Goal: Check status: Check status

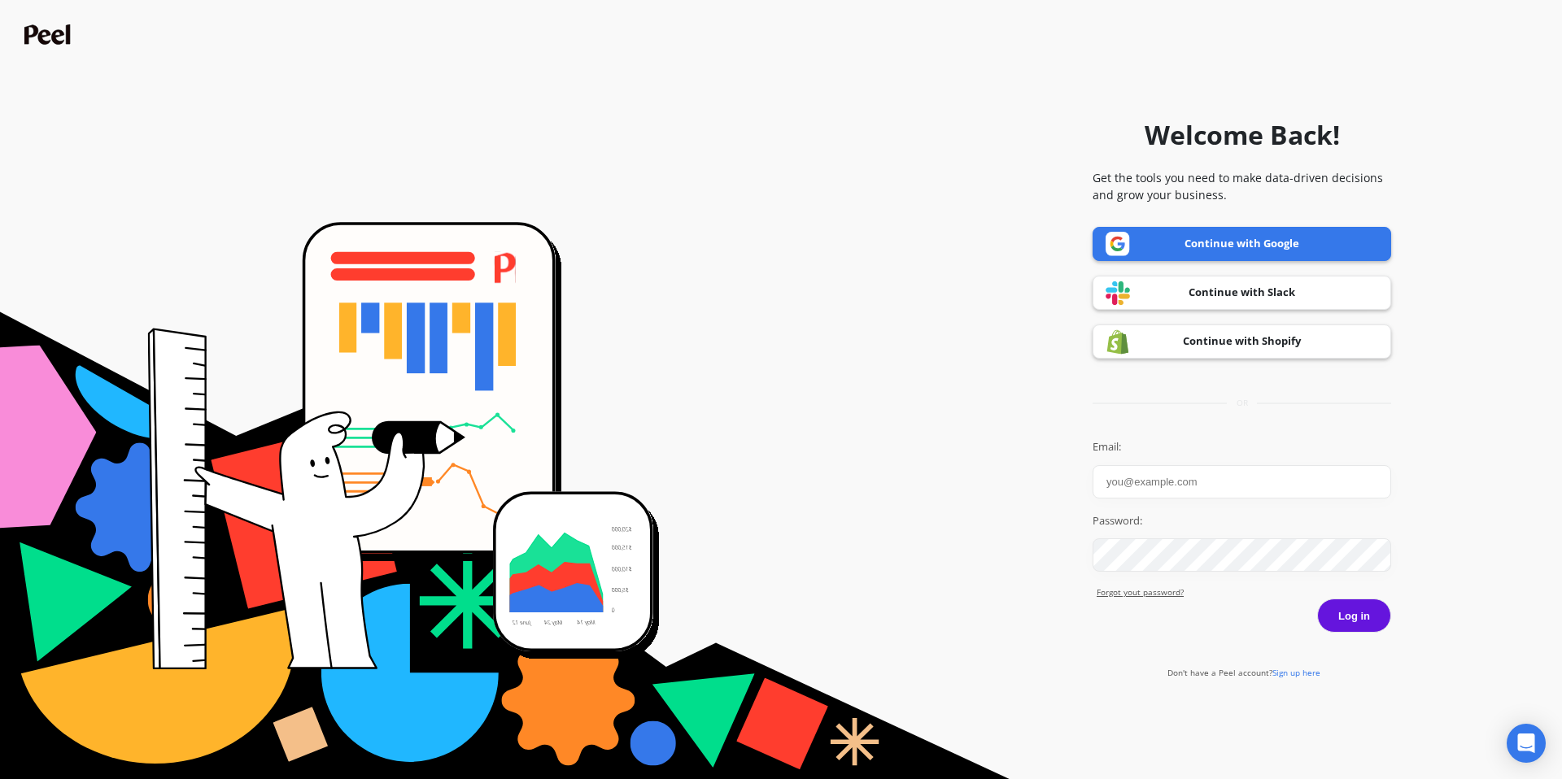
click at [1269, 246] on link "Continue with Google" at bounding box center [1241, 244] width 298 height 34
click at [1155, 478] on input "Email:" at bounding box center [1241, 481] width 298 height 33
type input "[EMAIL_ADDRESS][DOMAIN_NAME]"
click at [1335, 616] on button "Log in" at bounding box center [1354, 616] width 74 height 34
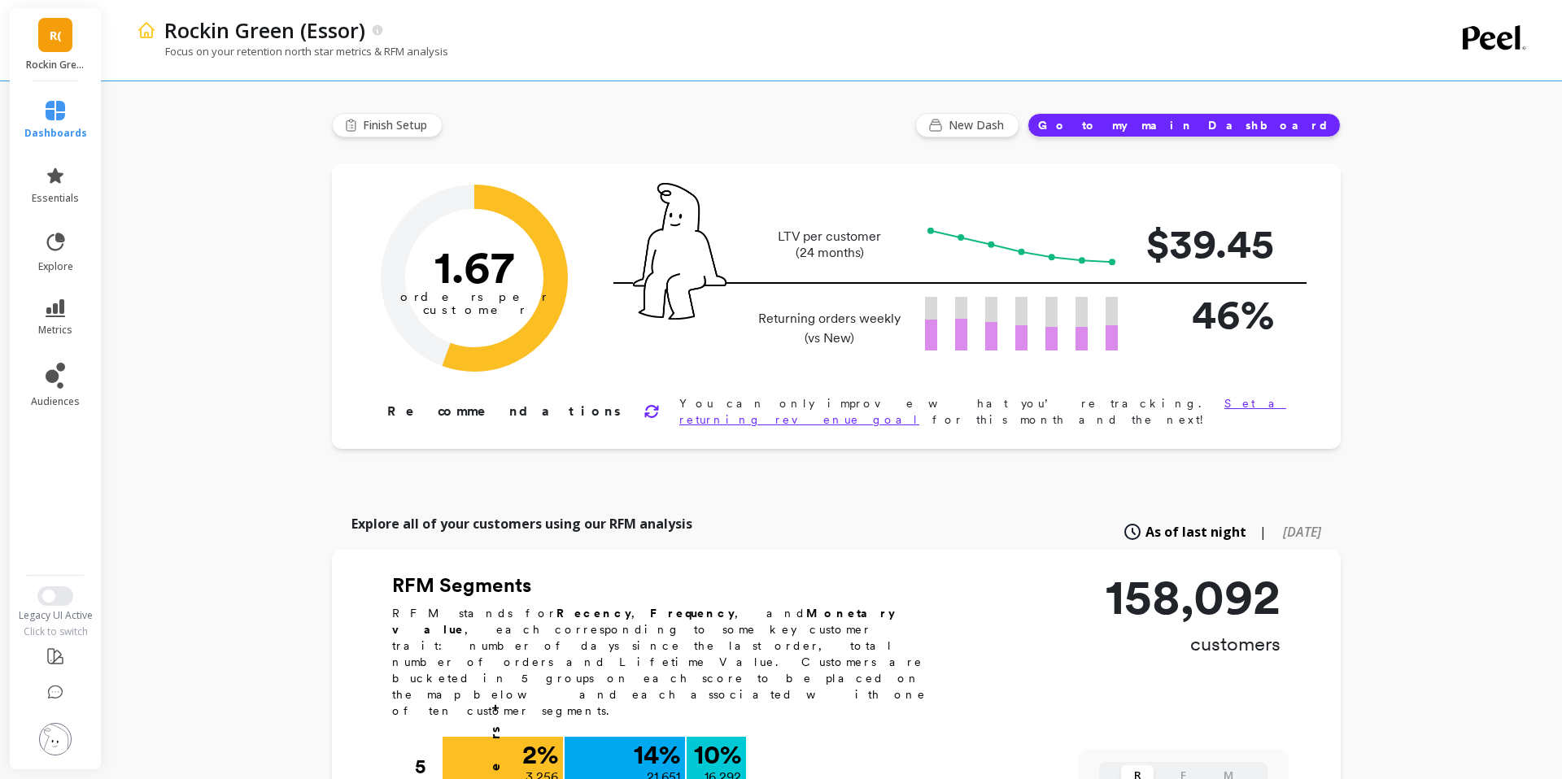
click at [54, 56] on div "R( Rockin Green (Essor)" at bounding box center [55, 44] width 91 height 73
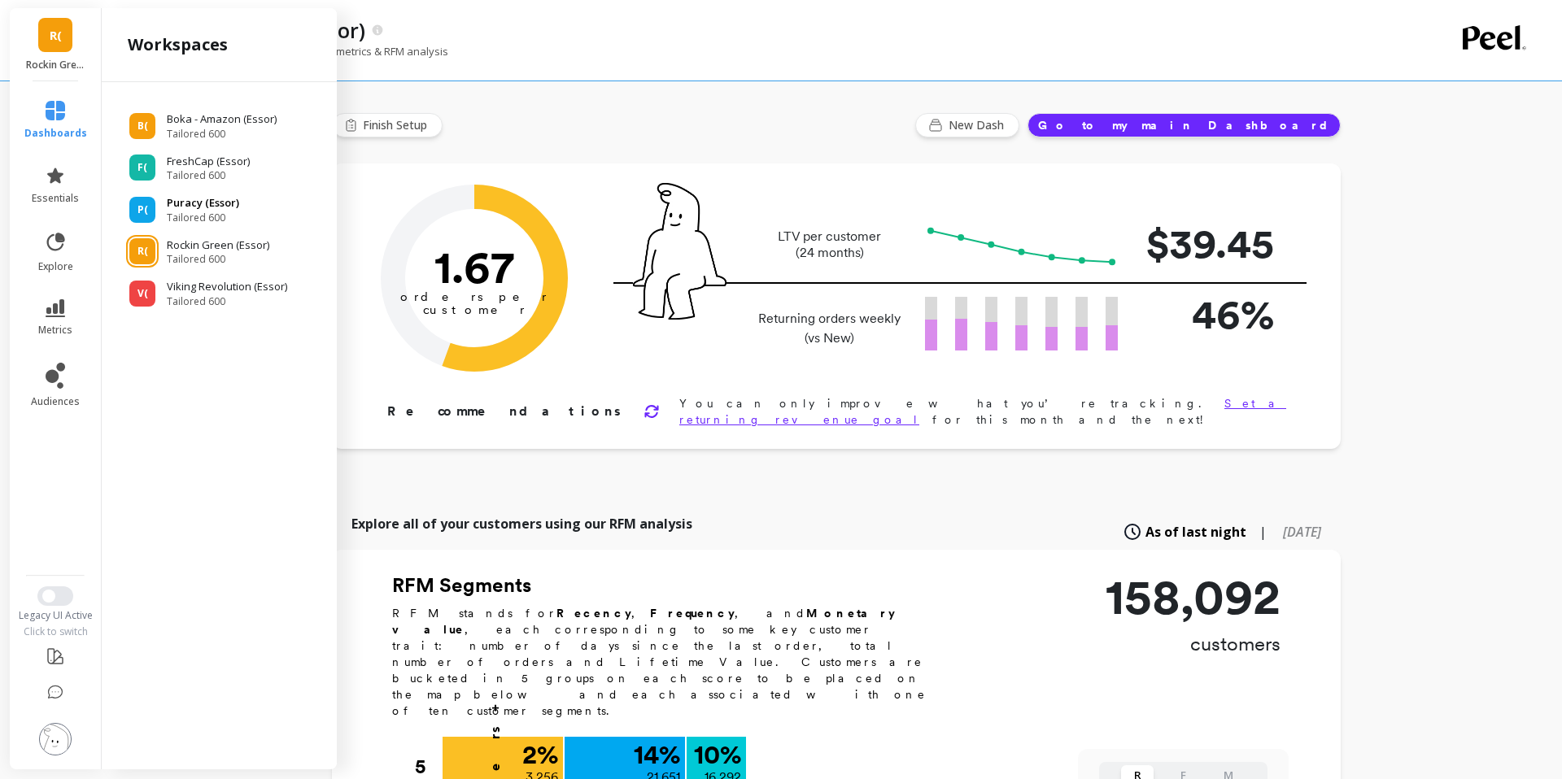
click at [174, 223] on span "Tailored 600" at bounding box center [203, 217] width 72 height 13
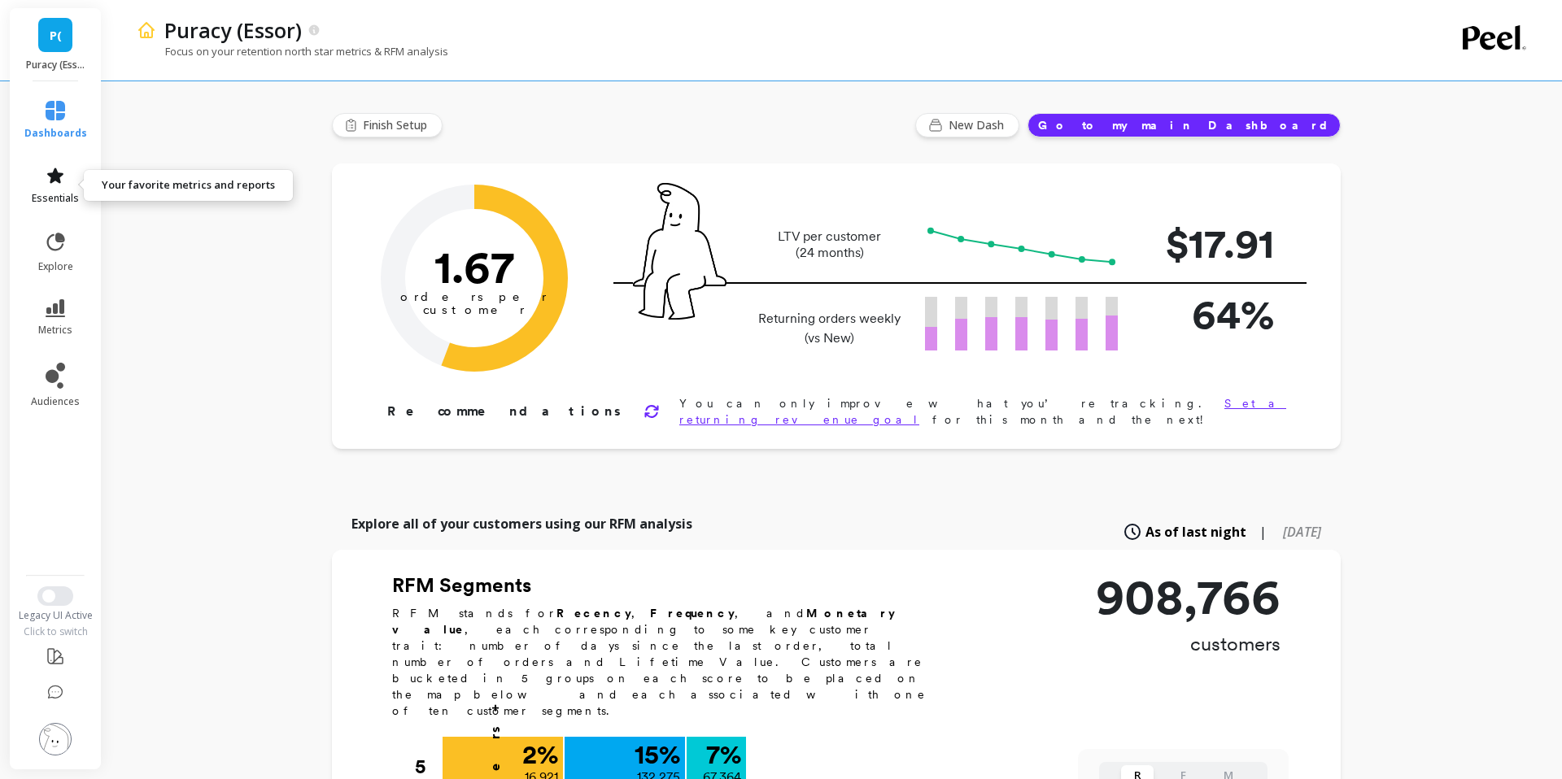
click at [57, 180] on icon at bounding box center [55, 175] width 16 height 15
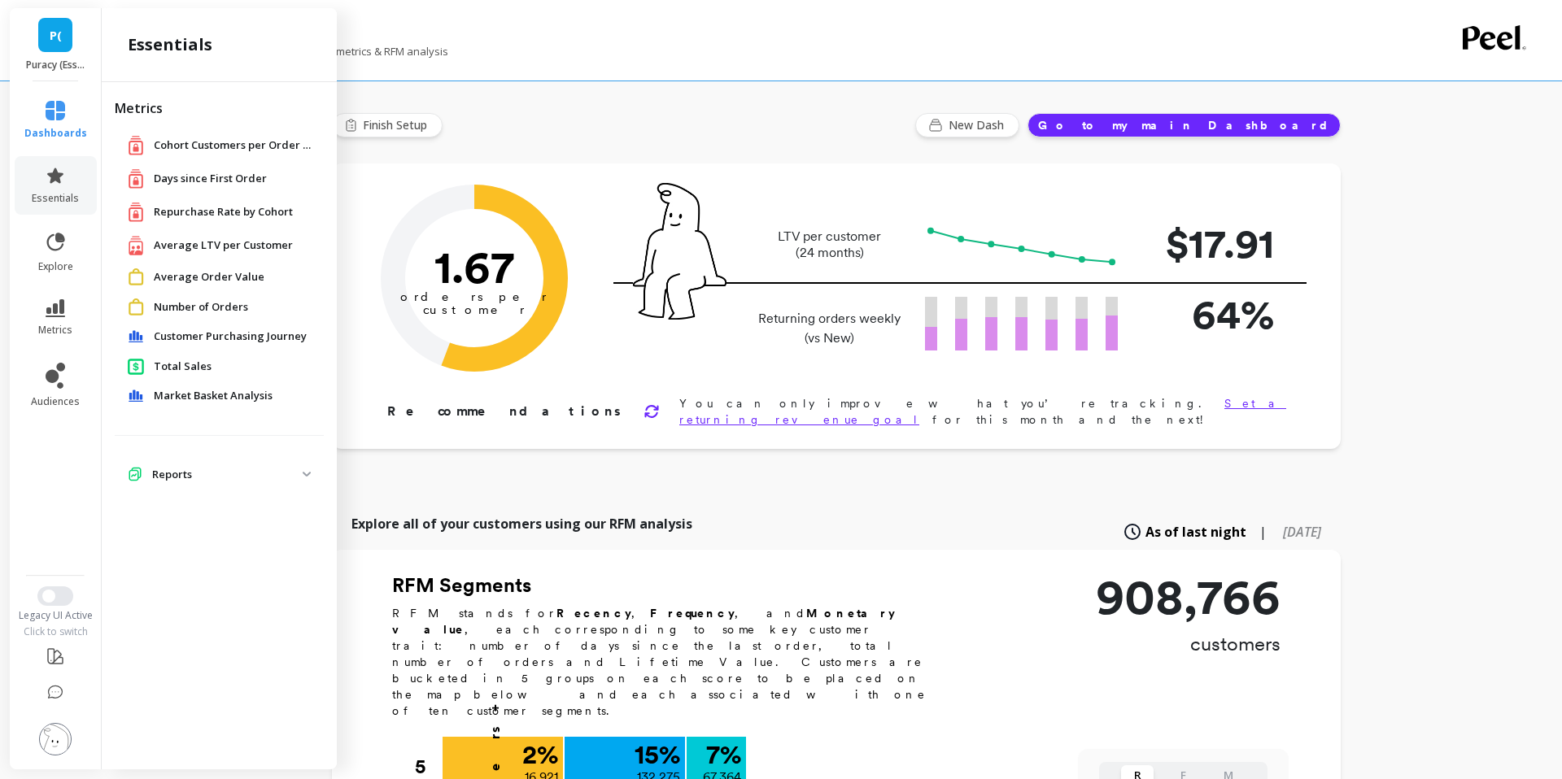
click at [211, 243] on span "Average LTV per Customer" at bounding box center [223, 245] width 139 height 16
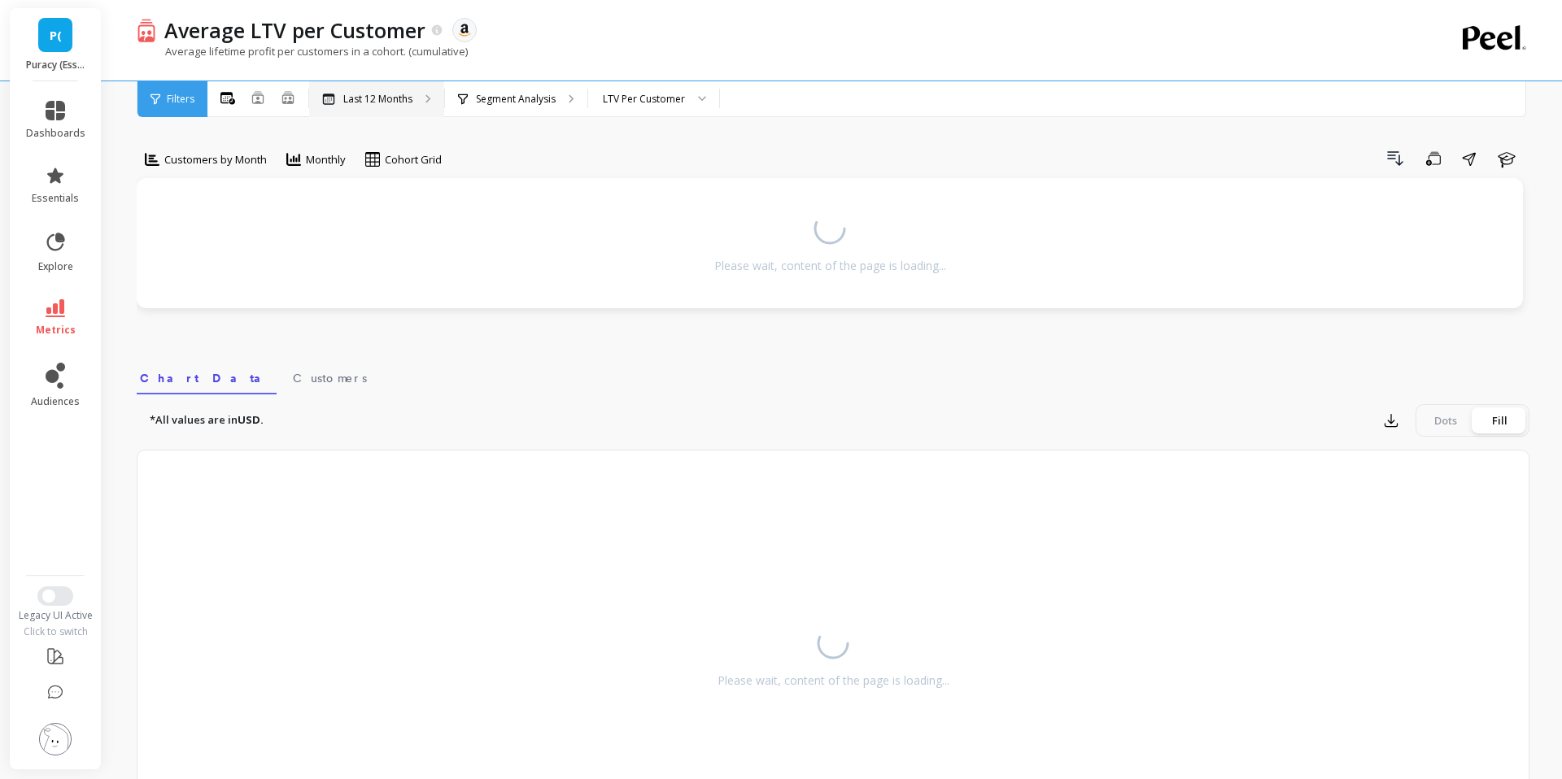
click at [404, 101] on p "Last 12 Months" at bounding box center [377, 99] width 69 height 13
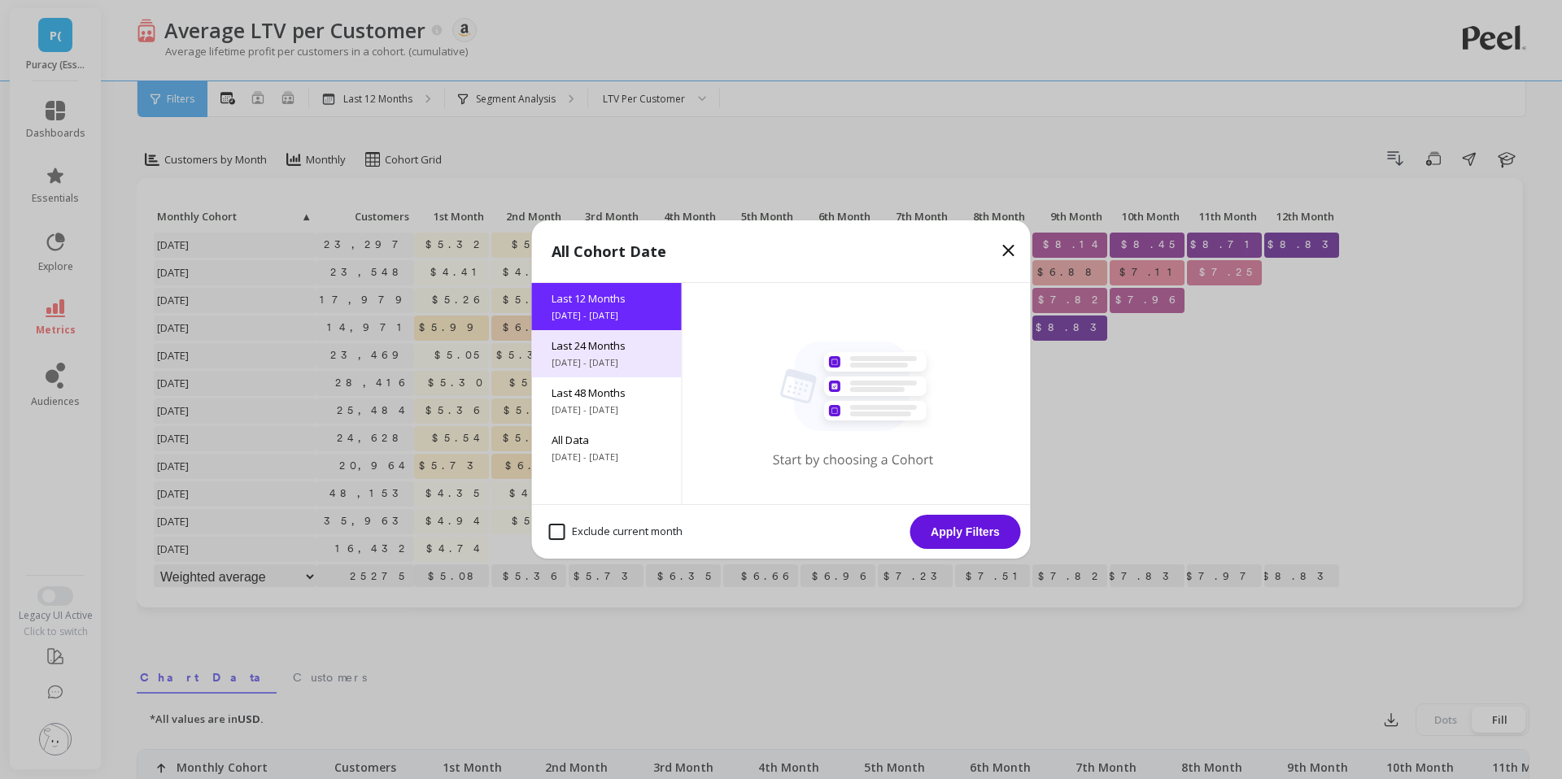
click at [626, 376] on div "Last 24 Months 9/17/2023 - 9/17/2025" at bounding box center [607, 353] width 150 height 47
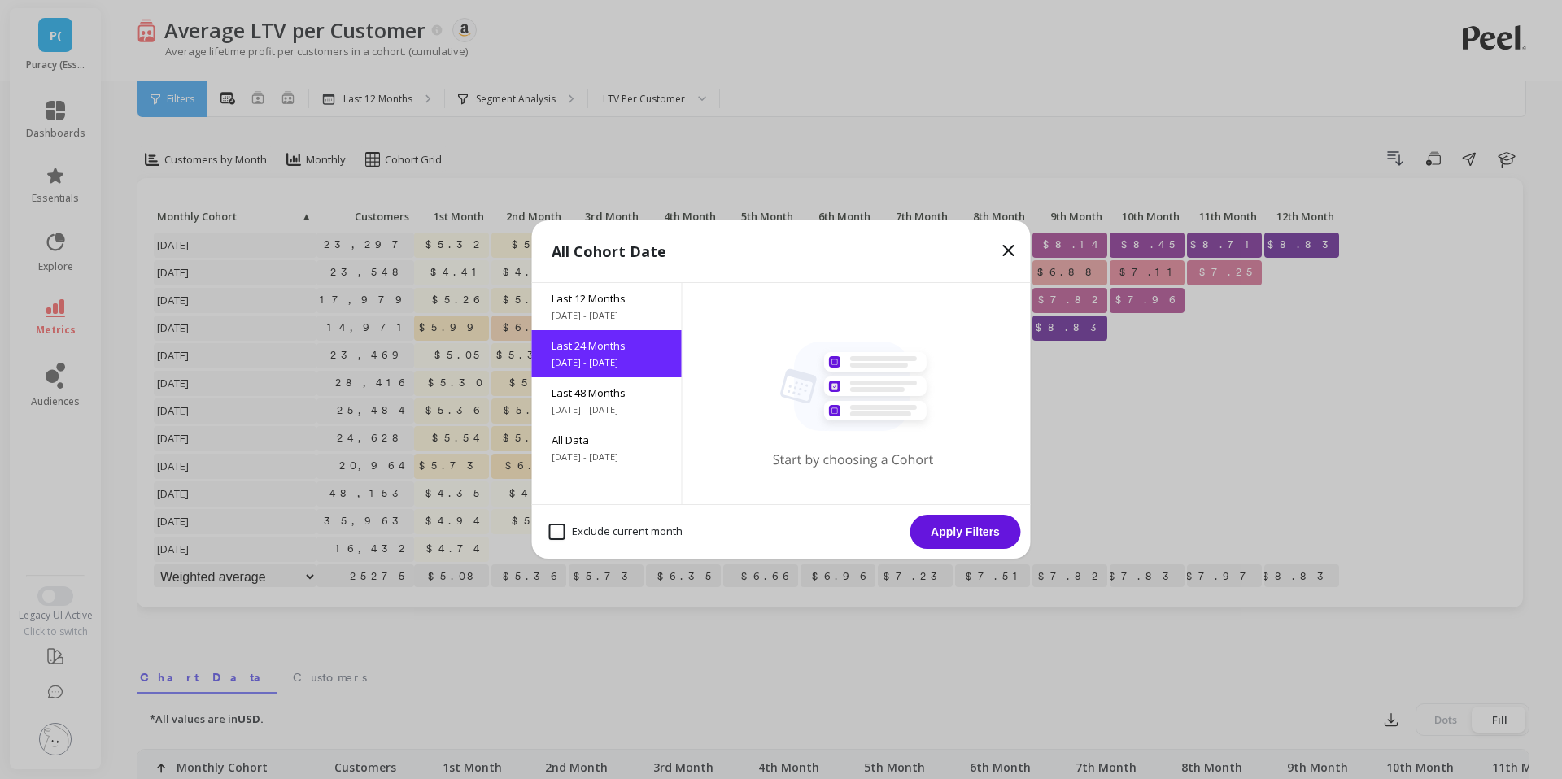
click at [987, 535] on button "Apply Filters" at bounding box center [965, 532] width 111 height 34
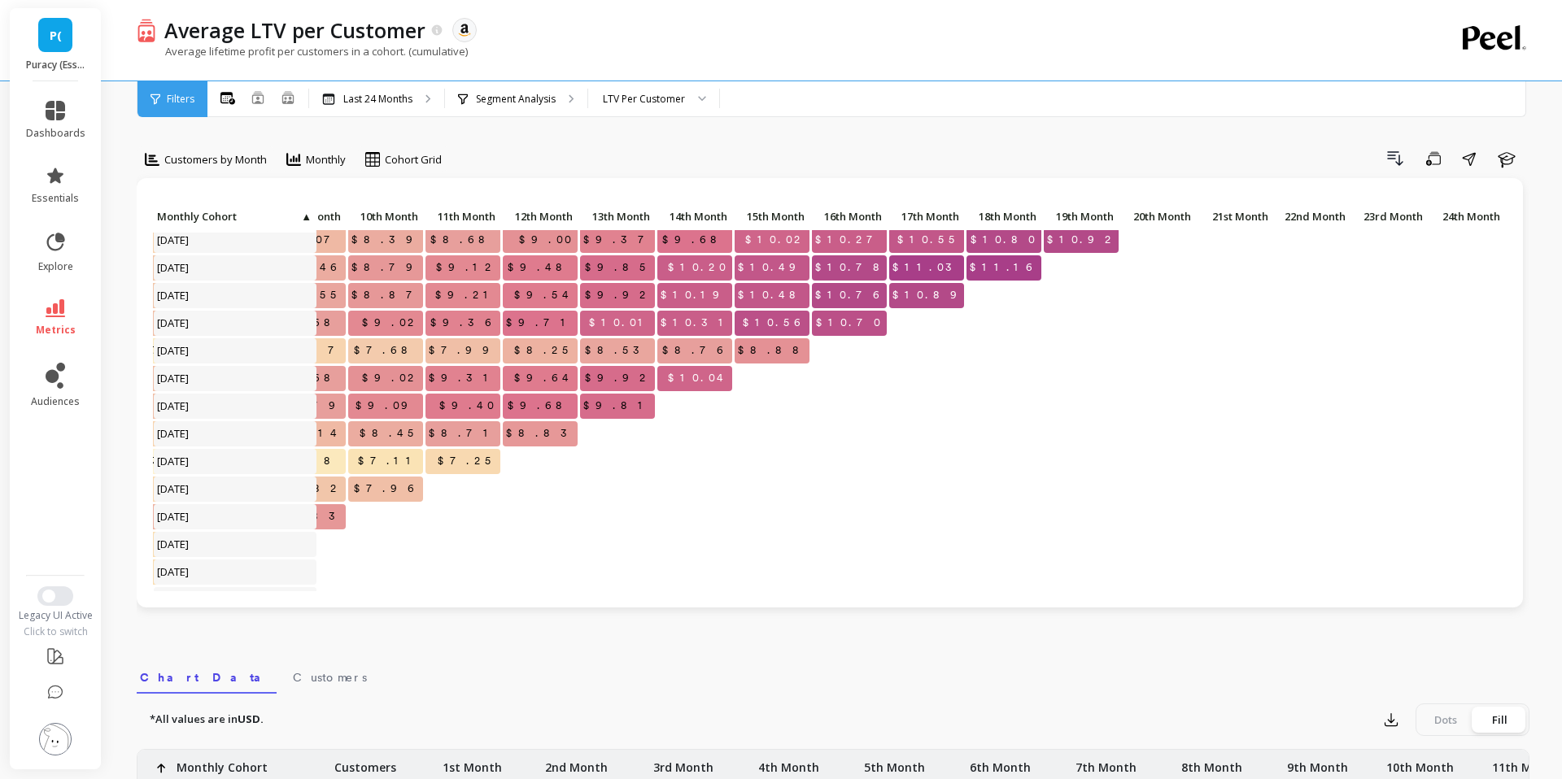
scroll to position [0, 761]
